Goal: Check status: Check status

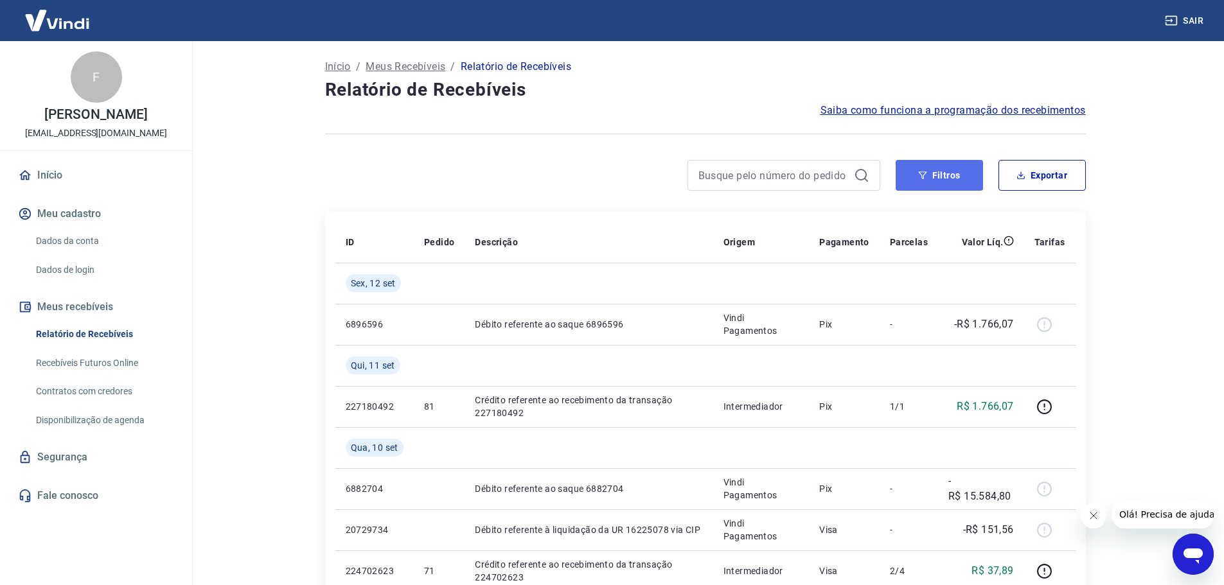
click at [945, 170] on button "Filtros" at bounding box center [939, 175] width 87 height 31
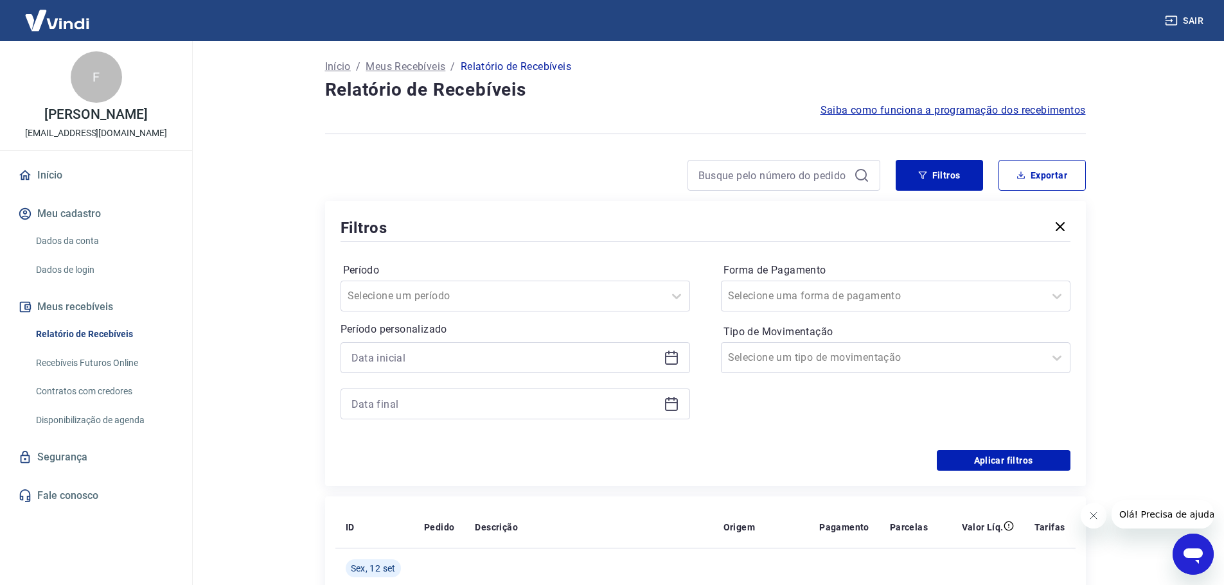
click at [674, 361] on icon at bounding box center [671, 357] width 15 height 15
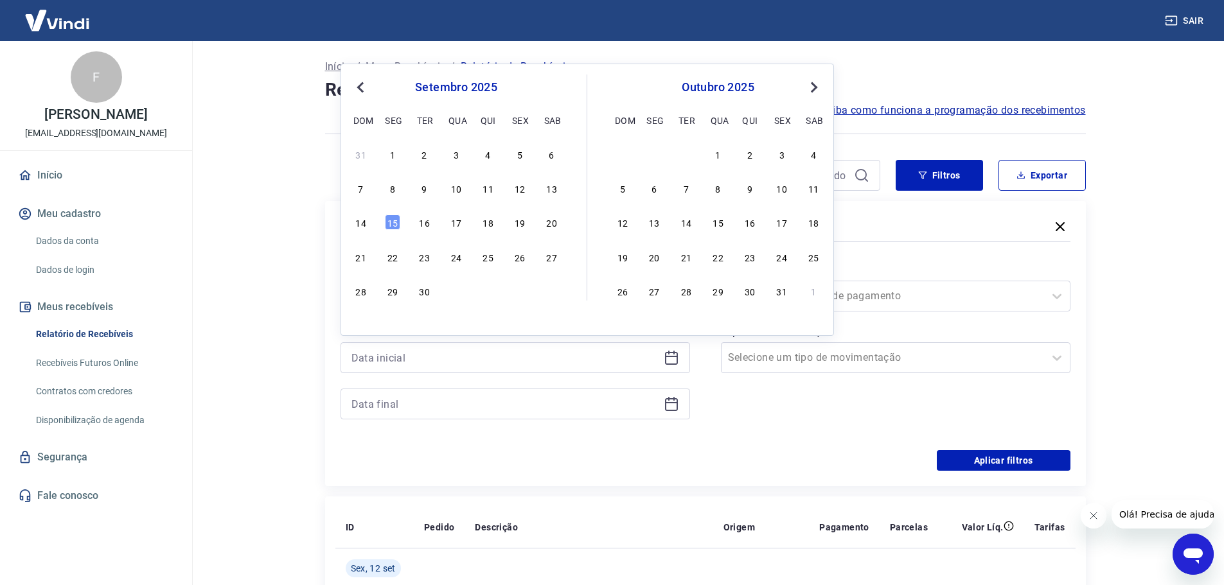
click at [389, 159] on div "1" at bounding box center [392, 153] width 15 height 15
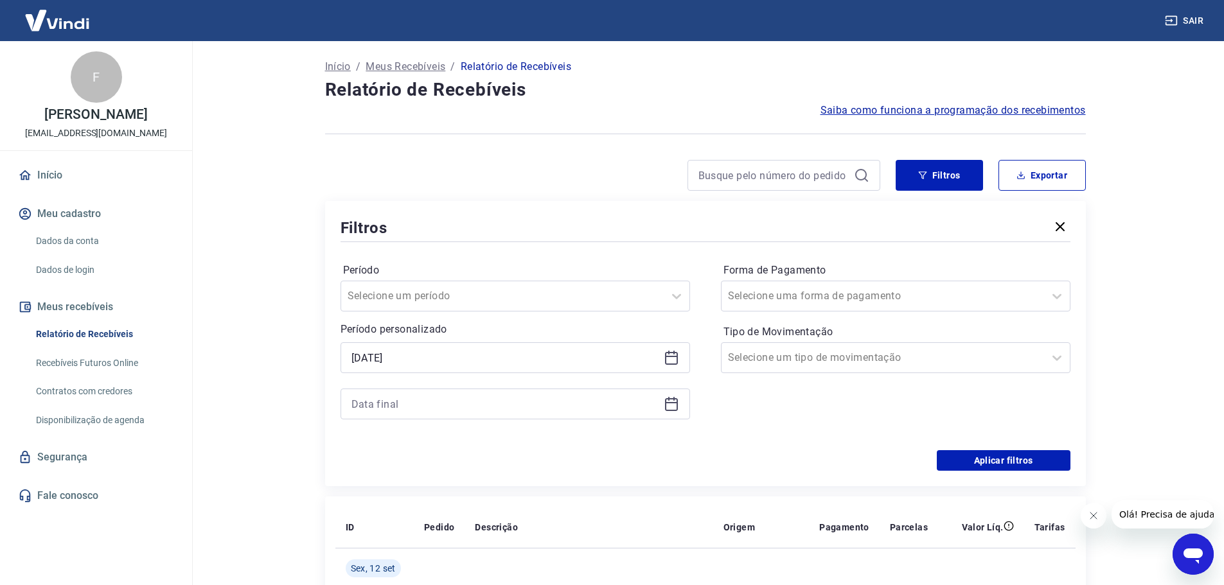
type input "[DATE]"
click at [677, 405] on icon at bounding box center [671, 404] width 13 height 13
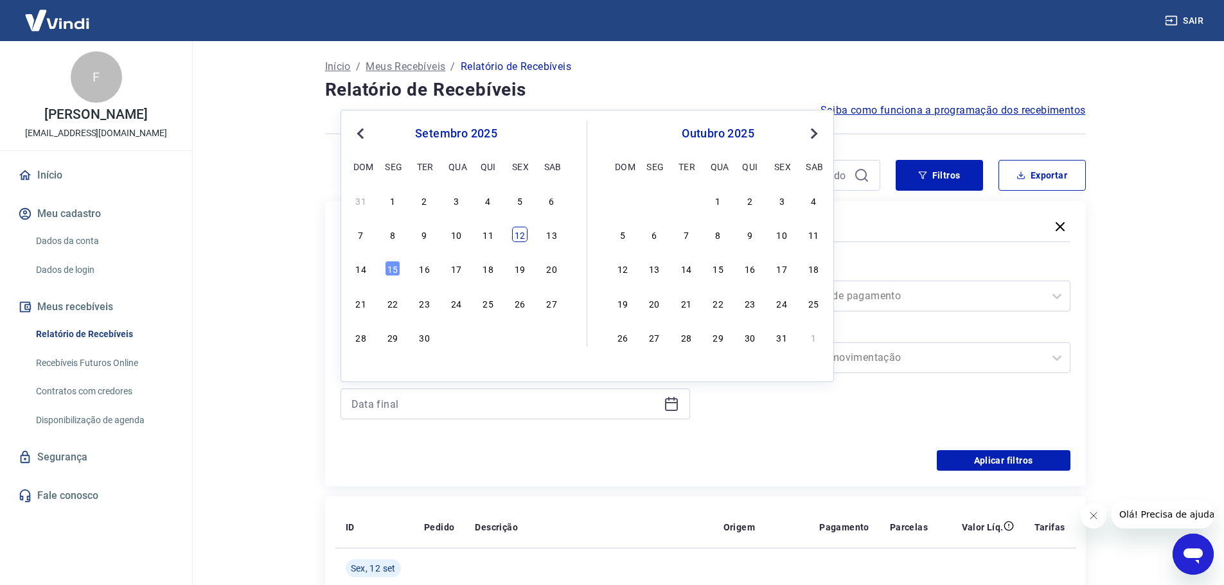
click at [518, 236] on div "12" at bounding box center [519, 234] width 15 height 15
type input "[DATE]"
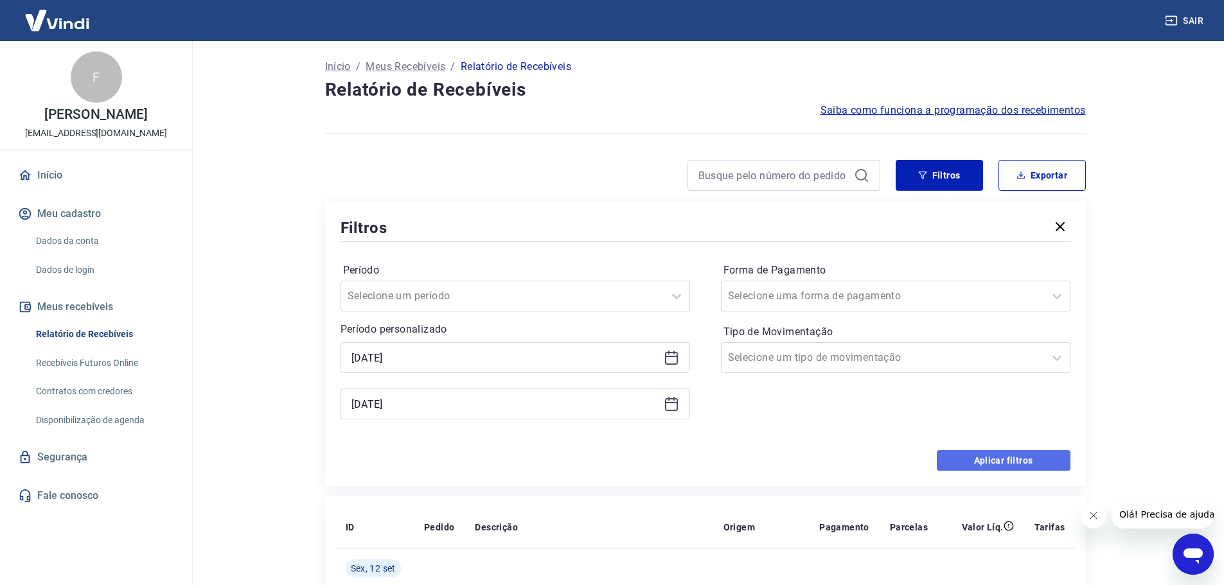
click at [969, 455] on button "Aplicar filtros" at bounding box center [1004, 460] width 134 height 21
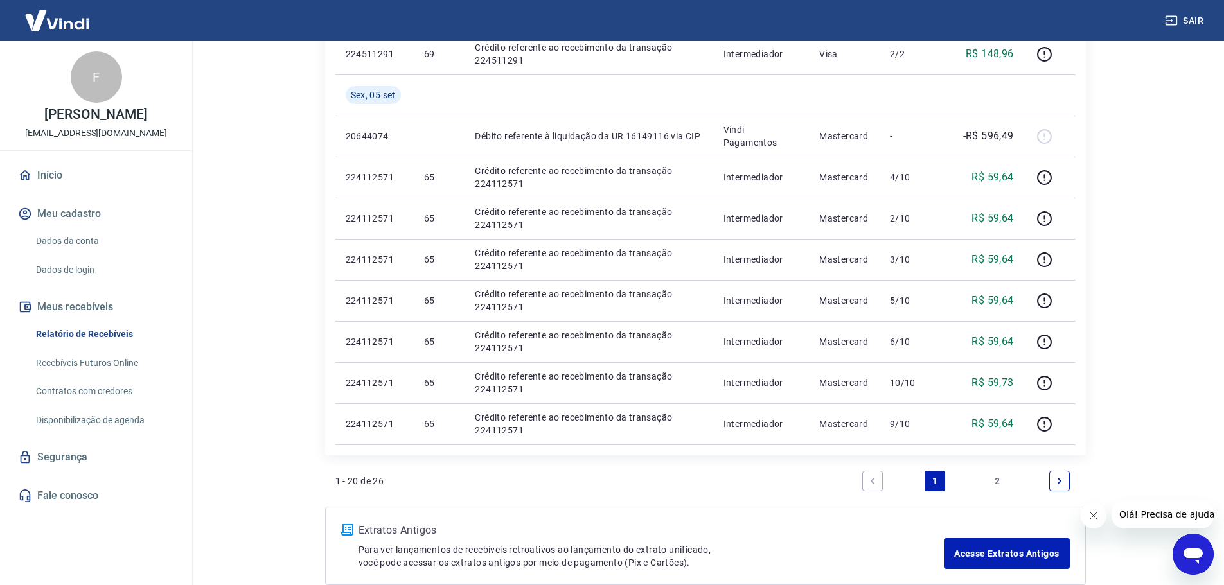
scroll to position [958, 0]
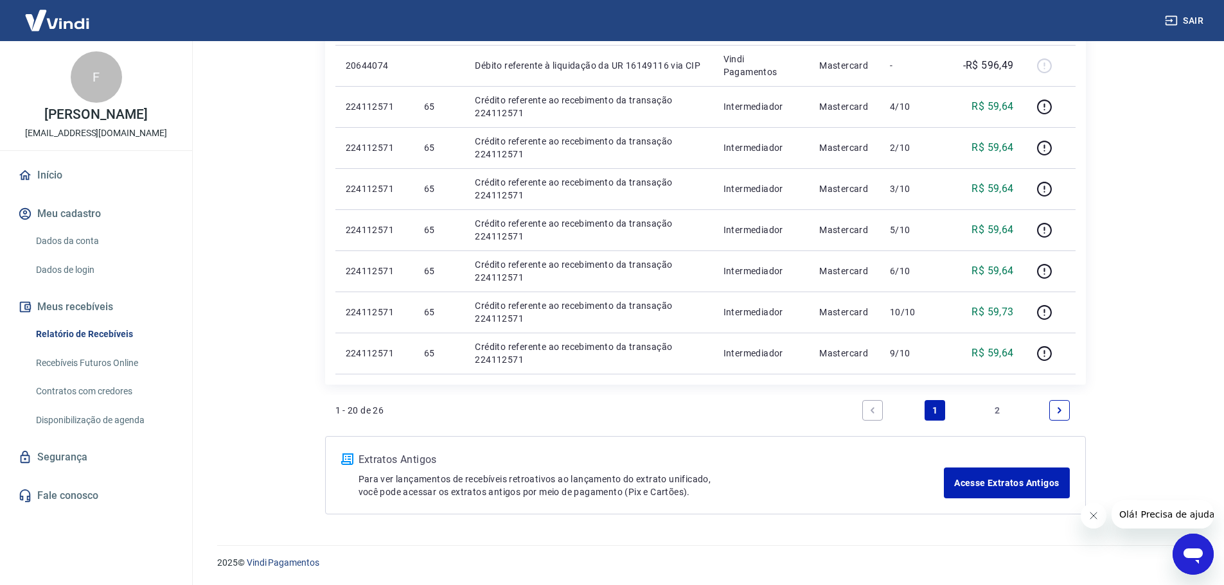
click at [997, 411] on link "2" at bounding box center [997, 410] width 21 height 21
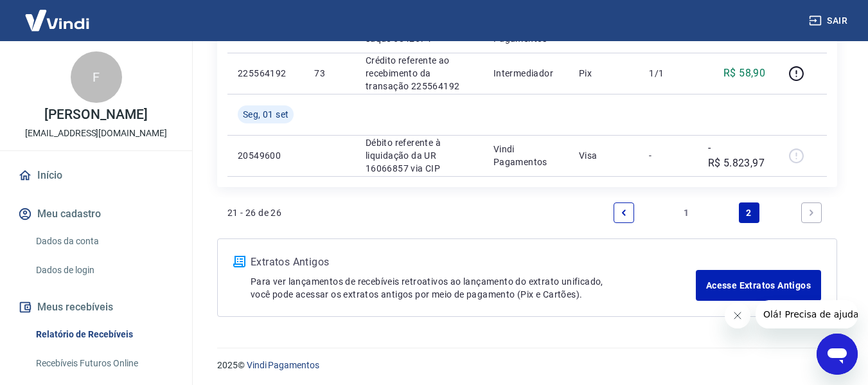
scroll to position [459, 0]
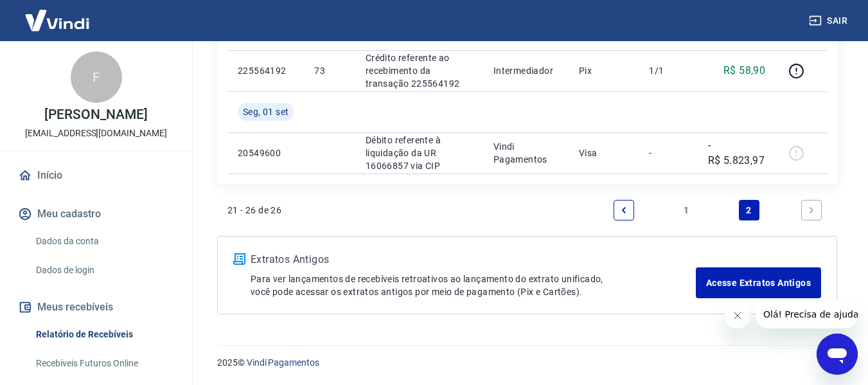
click at [694, 209] on link "1" at bounding box center [686, 210] width 21 height 21
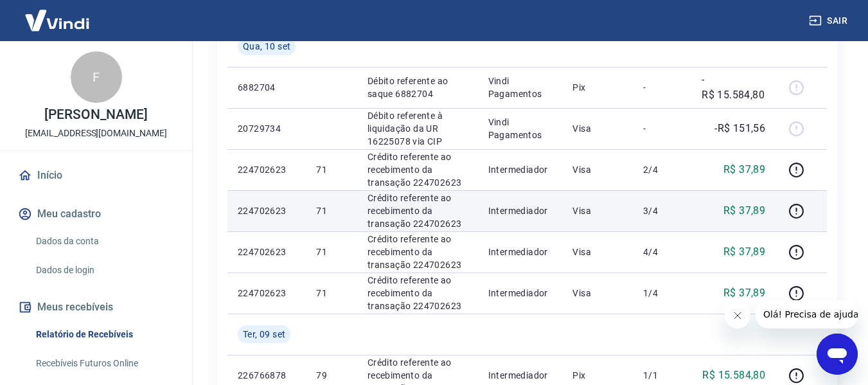
scroll to position [387, 0]
